Goal: Task Accomplishment & Management: Complete application form

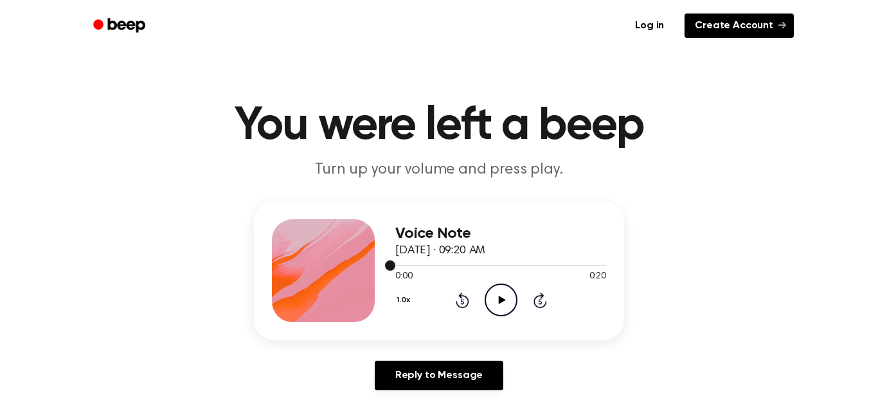
click at [767, 37] on link "Create Account" at bounding box center [738, 25] width 109 height 24
click at [462, 301] on icon at bounding box center [461, 301] width 3 height 5
click at [509, 310] on icon "Play Audio" at bounding box center [501, 299] width 33 height 33
